Goal: Navigation & Orientation: Find specific page/section

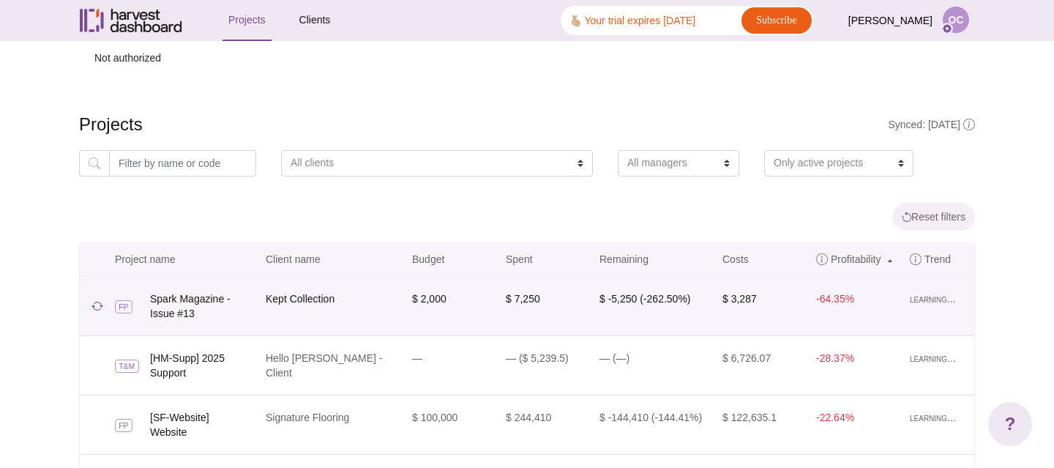
click at [480, 277] on td "$ 2,000" at bounding box center [450, 306] width 94 height 59
click at [193, 291] on link "Spark Magazine - Issue #13" at bounding box center [203, 305] width 107 height 29
click at [126, 300] on span "FP" at bounding box center [124, 306] width 18 height 13
click at [94, 302] on img "submit" at bounding box center [98, 306] width 12 height 9
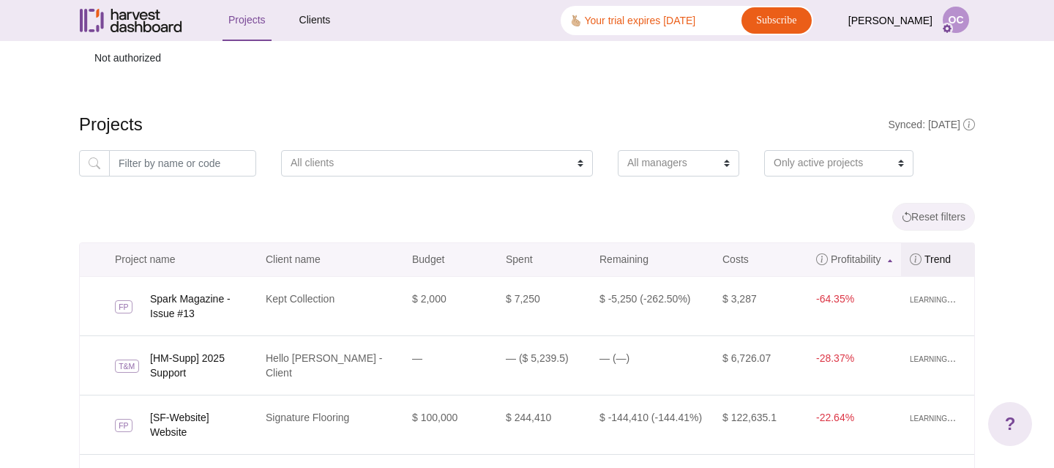
click at [934, 243] on link "Trend" at bounding box center [937, 259] width 73 height 33
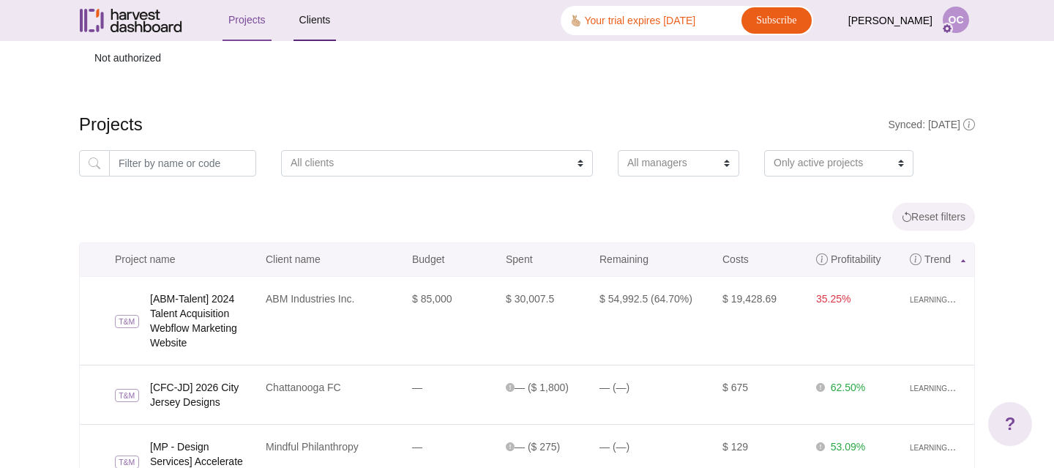
click at [302, 23] on link "Clients" at bounding box center [315, 21] width 43 height 40
